Goal: Task Accomplishment & Management: Use online tool/utility

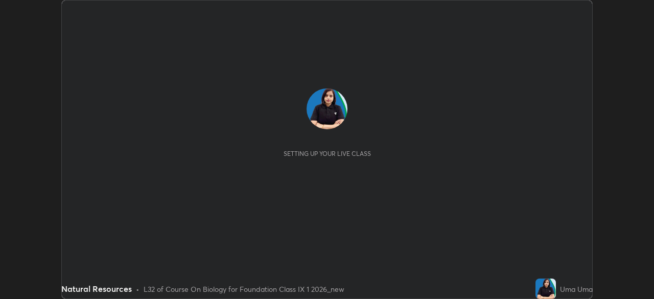
scroll to position [299, 654]
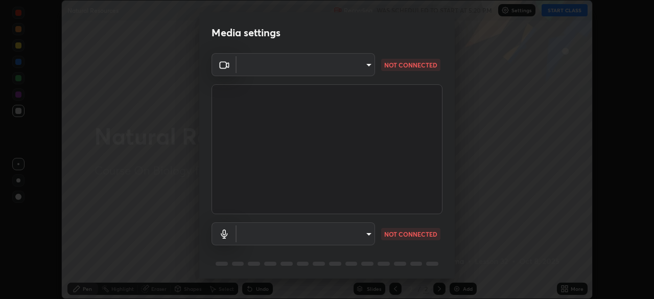
type input "991f874612634fb740a7a2eac7f11ca4c5c922d1b60a0f6e912d77df464512fb"
type input "default"
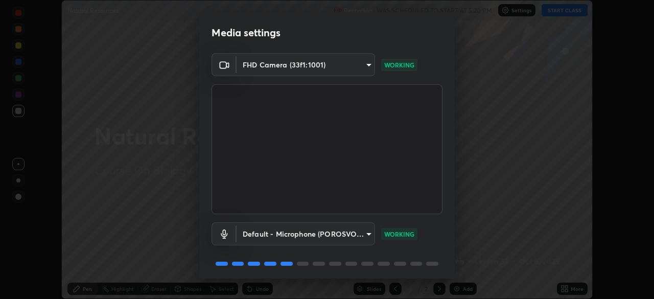
scroll to position [36, 0]
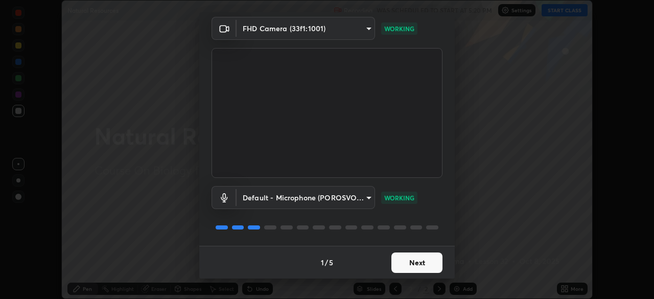
click at [409, 261] on button "Next" at bounding box center [417, 263] width 51 height 20
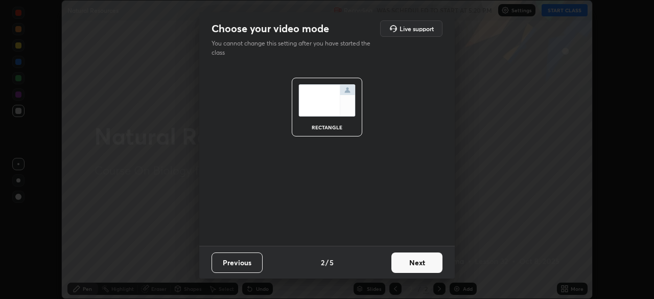
click at [409, 260] on button "Next" at bounding box center [417, 263] width 51 height 20
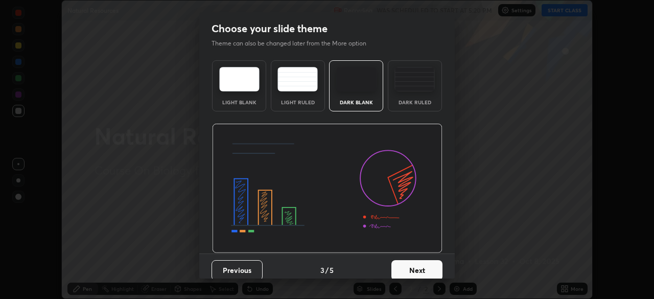
click at [410, 262] on button "Next" at bounding box center [417, 270] width 51 height 20
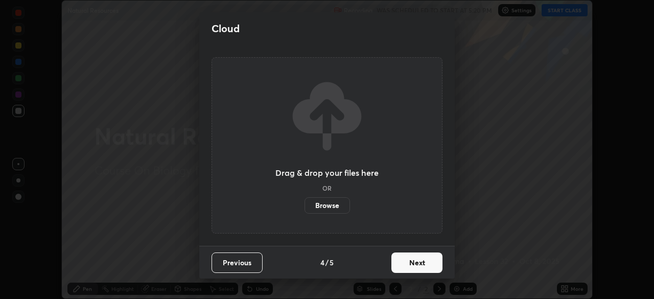
click at [409, 258] on button "Next" at bounding box center [417, 263] width 51 height 20
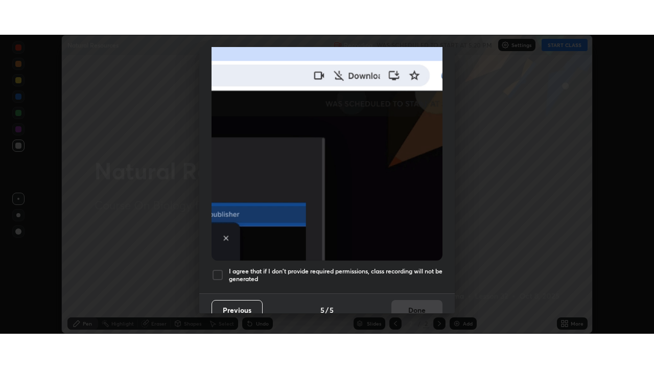
scroll to position [245, 0]
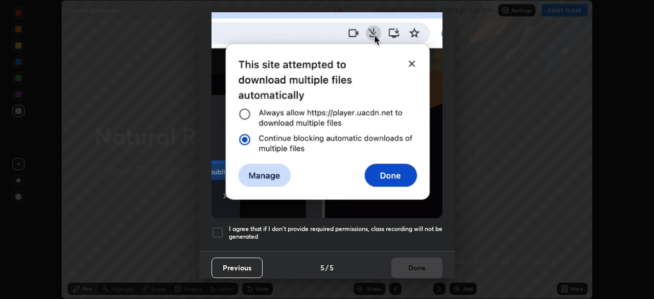
click at [350, 225] on h5 "I agree that if I don't provide required permissions, class recording will not …" at bounding box center [336, 233] width 214 height 16
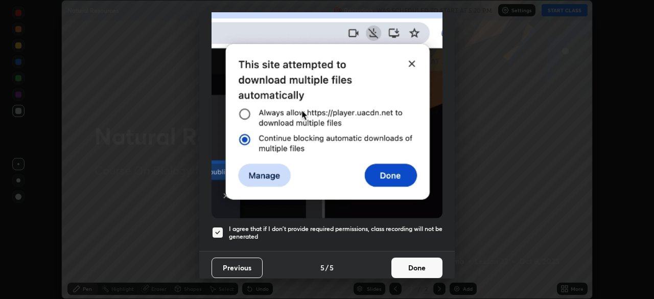
click at [399, 260] on button "Done" at bounding box center [417, 268] width 51 height 20
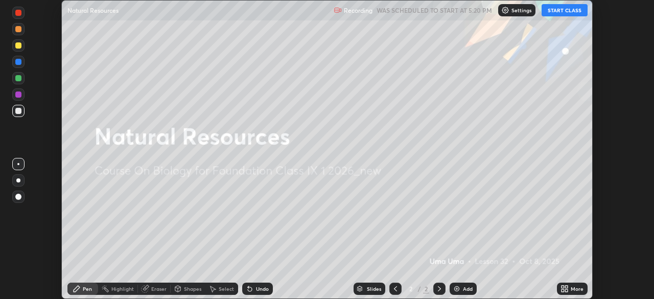
click at [561, 9] on button "START CLASS" at bounding box center [565, 10] width 46 height 12
click at [563, 290] on icon at bounding box center [563, 290] width 3 height 3
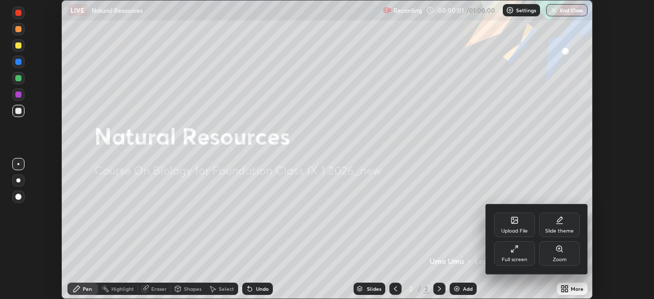
click at [514, 249] on icon at bounding box center [513, 250] width 3 height 3
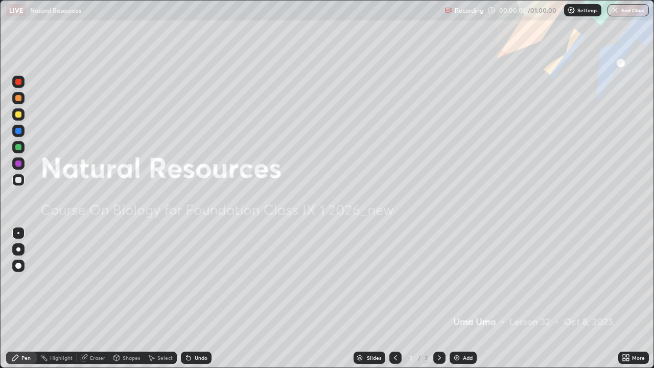
scroll to position [368, 654]
click at [461, 299] on div "Add" at bounding box center [463, 358] width 27 height 12
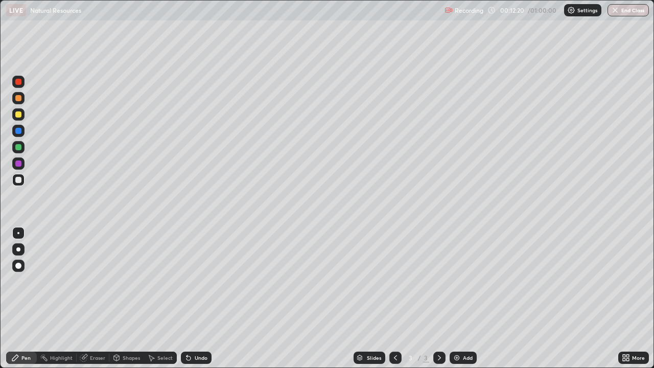
click at [461, 299] on div "Add" at bounding box center [463, 358] width 27 height 12
click at [458, 299] on img at bounding box center [457, 358] width 8 height 8
click at [635, 12] on button "End Class" at bounding box center [628, 10] width 41 height 12
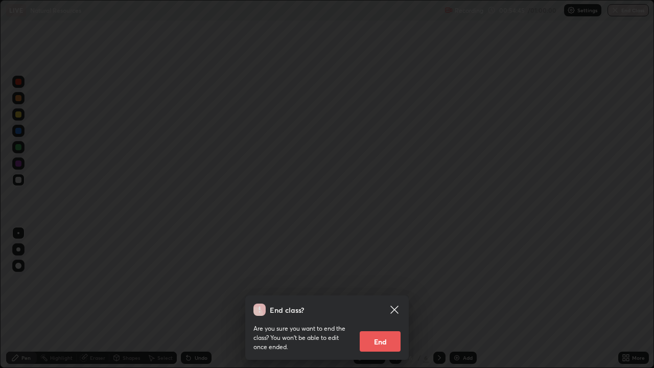
click at [386, 299] on button "End" at bounding box center [380, 341] width 41 height 20
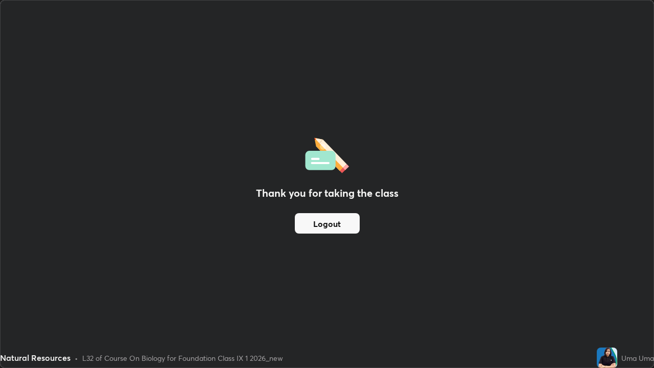
click at [345, 228] on button "Logout" at bounding box center [327, 223] width 65 height 20
click at [337, 229] on button "Logout" at bounding box center [327, 223] width 65 height 20
click at [336, 225] on button "Logout" at bounding box center [327, 223] width 65 height 20
